Goal: Check status: Check status

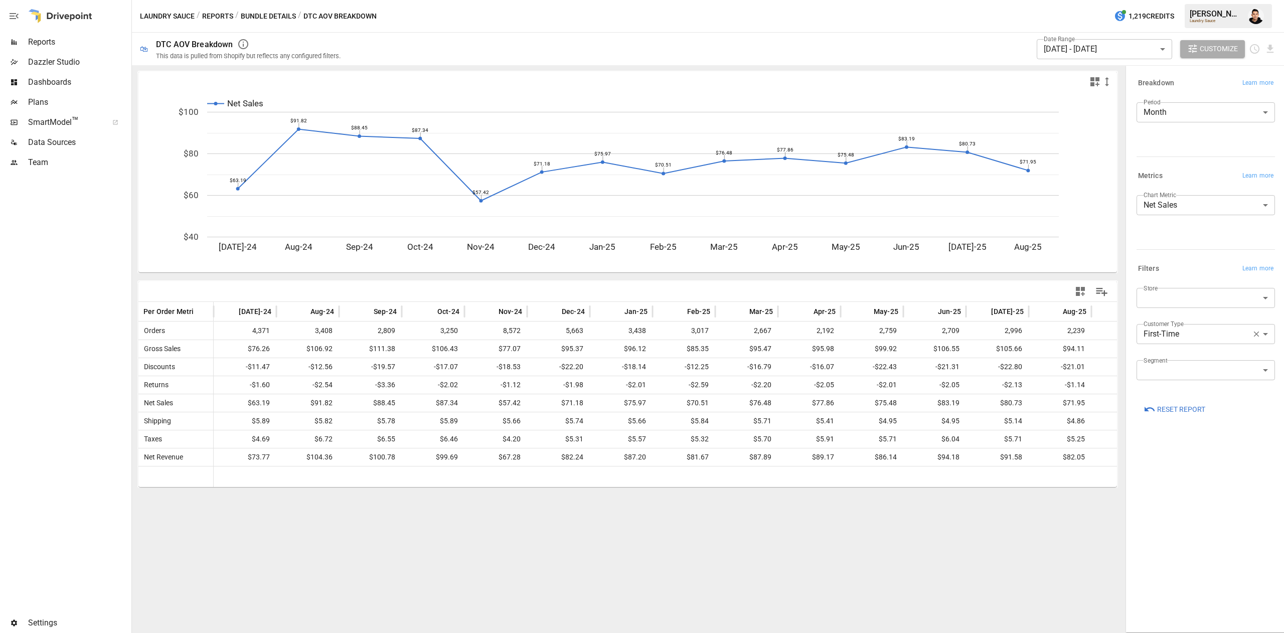
click at [1152, 407] on icon "button" at bounding box center [1150, 409] width 12 height 12
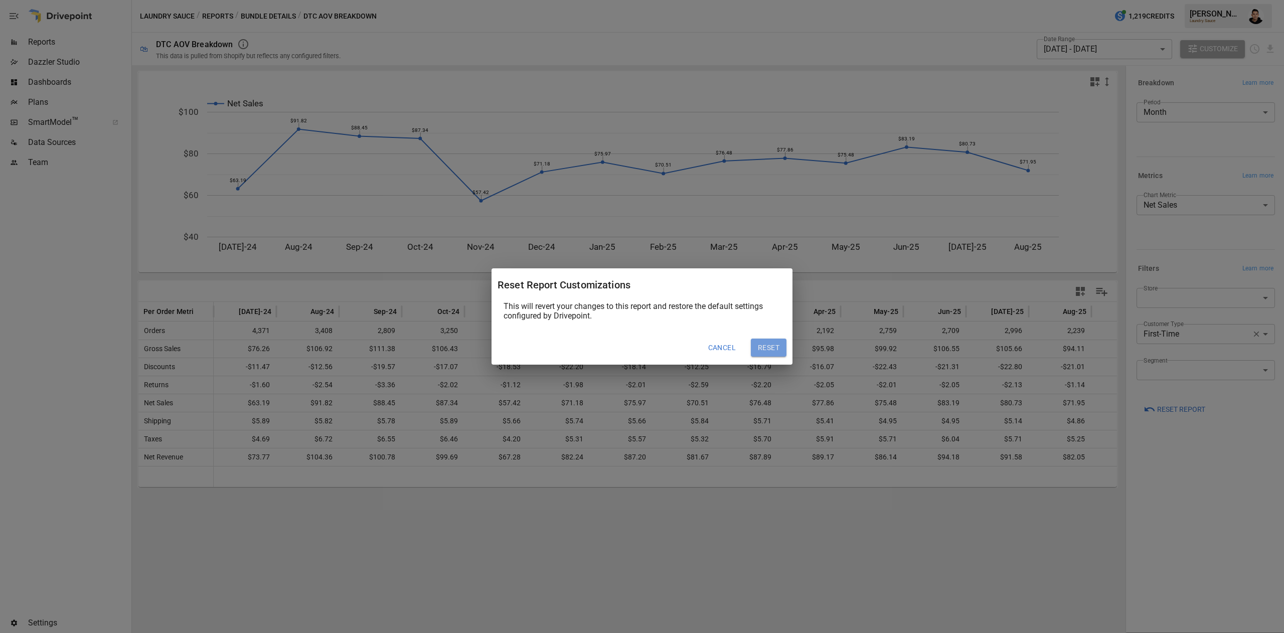
click at [770, 349] on button "Reset" at bounding box center [769, 348] width 36 height 18
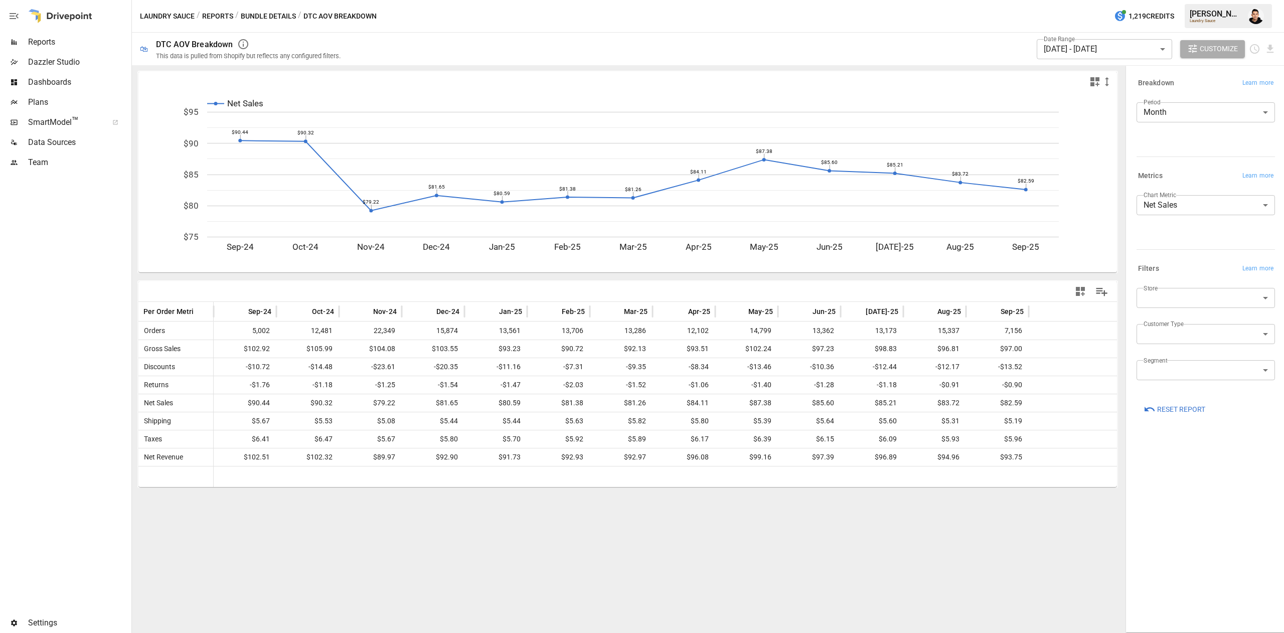
click at [1234, 0] on body "Reports Dazzler Studio Dashboards Plans SmartModel ™ Data Sources Team Settings…" at bounding box center [642, 0] width 1284 height 0
click at [1217, 354] on span "First-Time" at bounding box center [1206, 358] width 122 height 12
type input "**********"
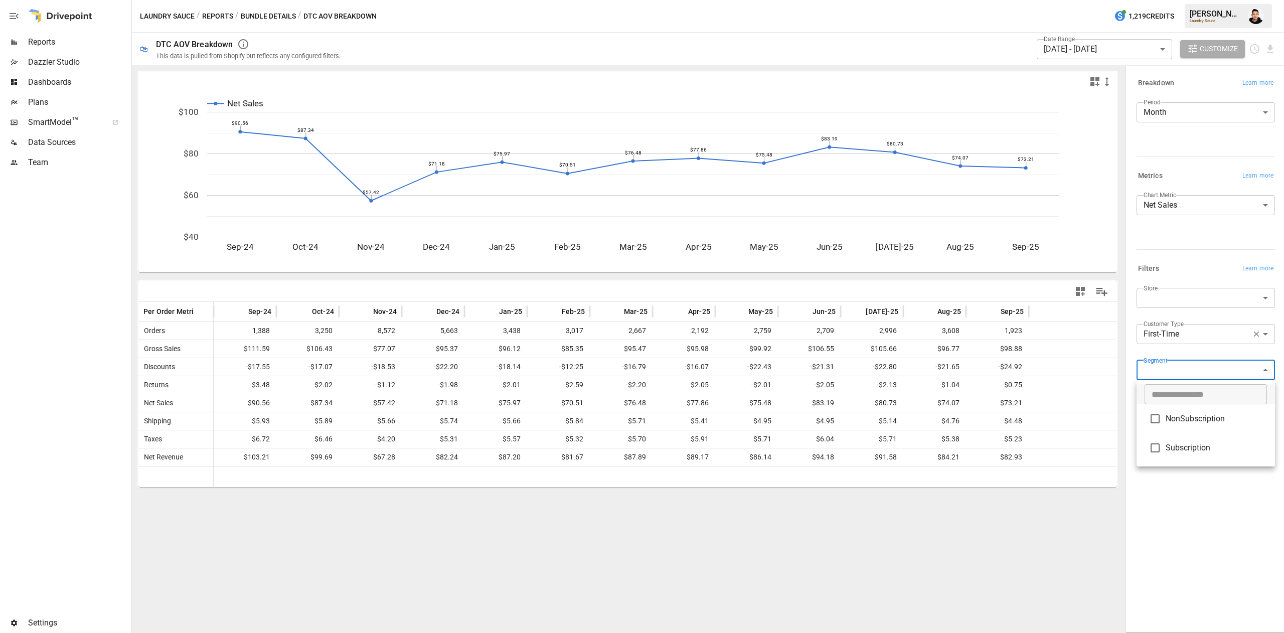
click at [1205, 0] on body "Reports Dazzler Studio Dashboards Plans SmartModel ™ Data Sources Team Settings…" at bounding box center [642, 0] width 1284 height 0
click at [1158, 598] on div at bounding box center [642, 316] width 1284 height 633
click at [925, 565] on div "Net Sales Sep-24 Oct-24 Nov-24 Dec-24 Jan-25 Feb-25 Mar-25 Apr-25 May-25 Jun-25…" at bounding box center [628, 349] width 992 height 568
click at [1172, 0] on body "Reports Dazzler Studio Dashboards Plans SmartModel ™ Data Sources Team Settings…" at bounding box center [642, 0] width 1284 height 0
click at [1257, 335] on div at bounding box center [642, 316] width 1284 height 633
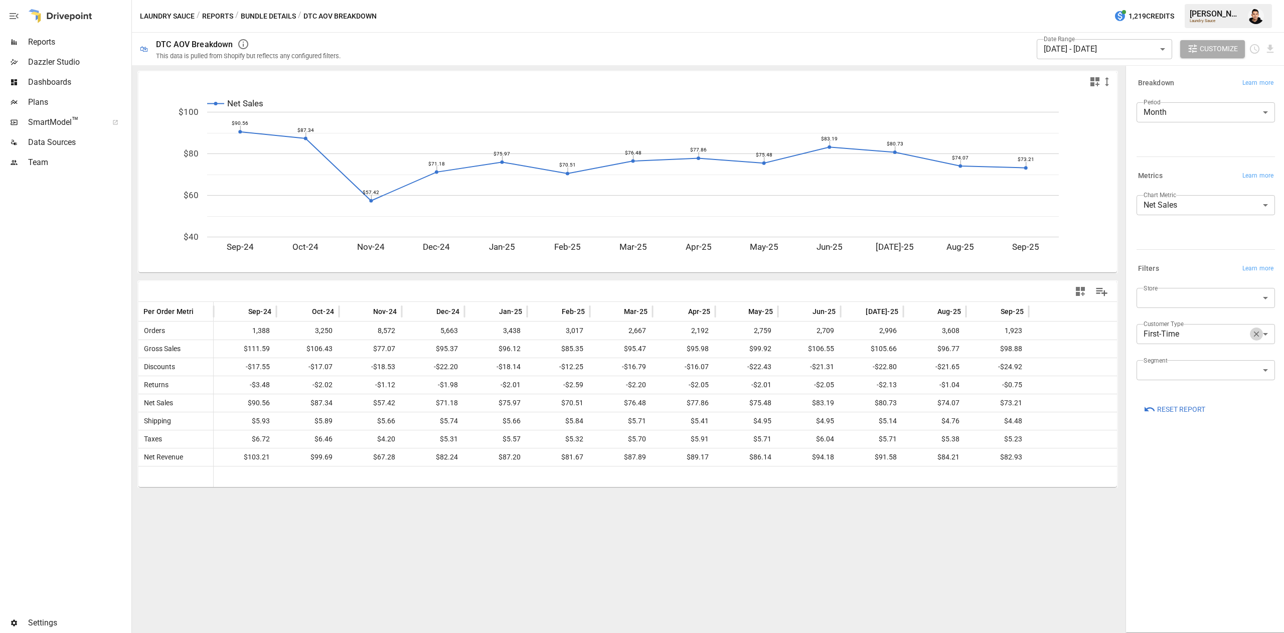
click at [1257, 335] on icon "button" at bounding box center [1257, 335] width 6 height 6
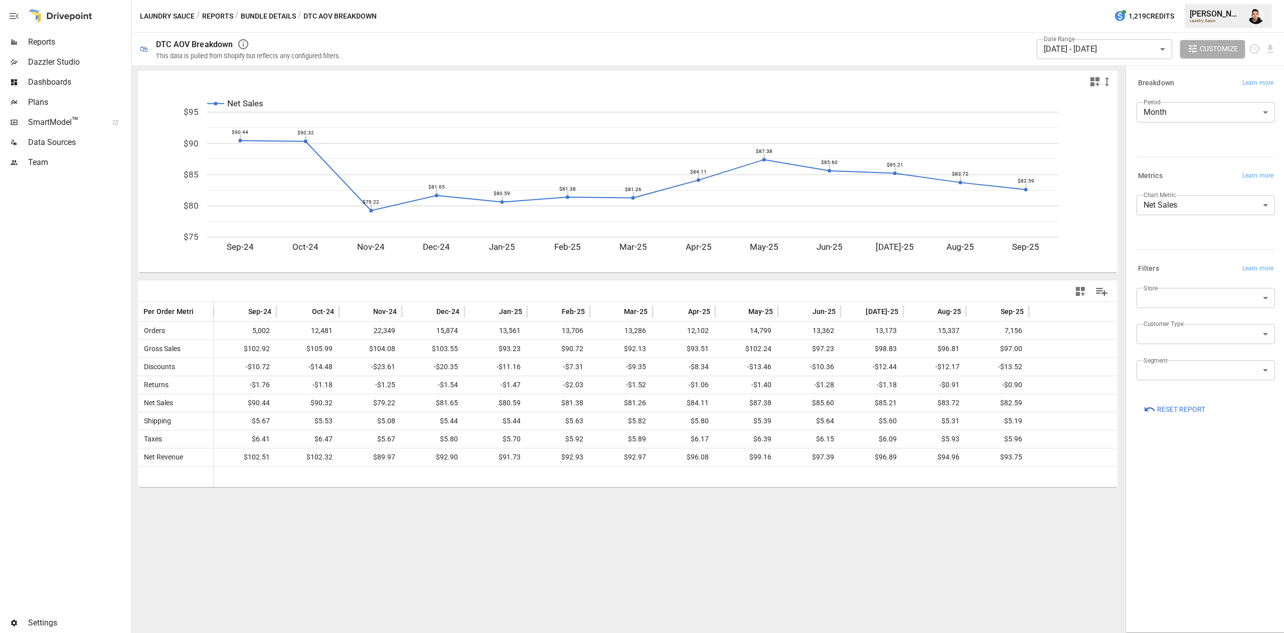
click at [1193, 0] on body "Reports Dazzler Studio Dashboards Plans SmartModel ™ Data Sources Team Settings…" at bounding box center [642, 0] width 1284 height 0
click at [1177, 374] on span "Returning" at bounding box center [1206, 378] width 122 height 12
type input "*********"
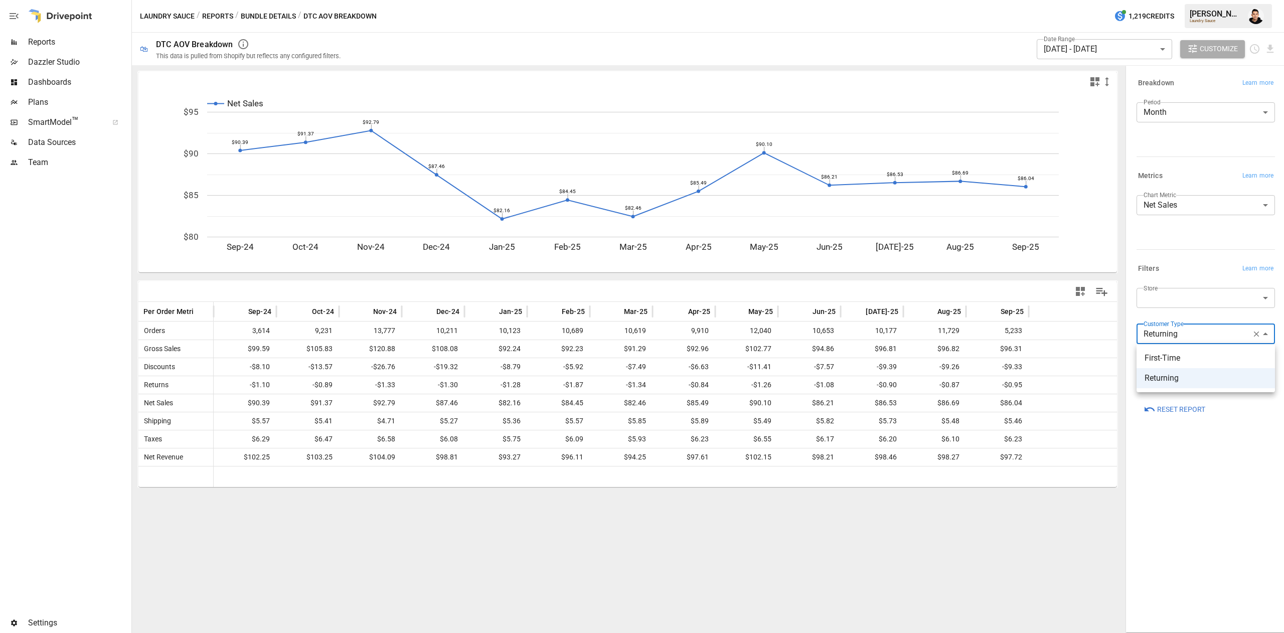
click at [1158, 0] on body "Reports Dazzler Studio Dashboards Plans SmartModel ™ Data Sources Team Settings…" at bounding box center [642, 0] width 1284 height 0
click at [1256, 337] on div at bounding box center [642, 316] width 1284 height 633
click at [1256, 335] on icon "button" at bounding box center [1257, 335] width 6 height 6
